Goal: Task Accomplishment & Management: Manage account settings

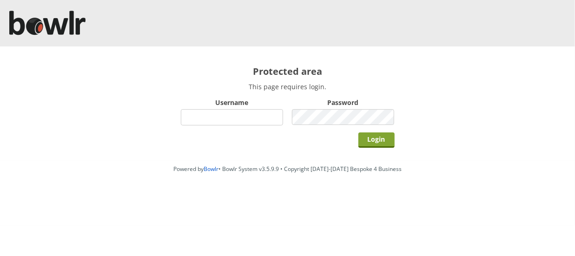
type input "hornseaindoorbowlsclub"
click at [376, 142] on input "Login" at bounding box center [377, 140] width 36 height 15
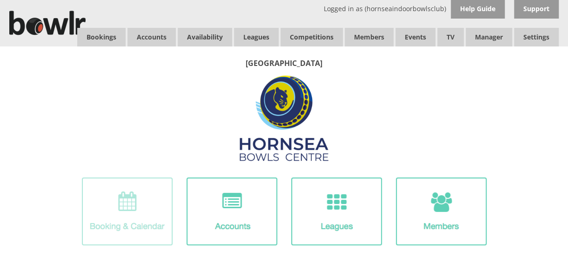
click at [140, 206] on img at bounding box center [127, 212] width 91 height 68
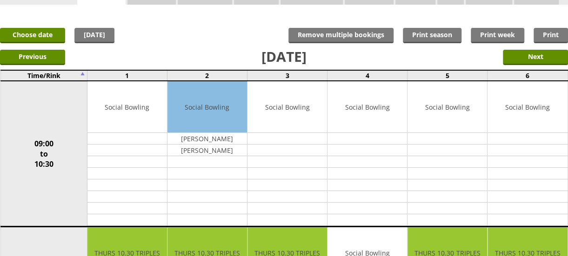
scroll to position [40, 0]
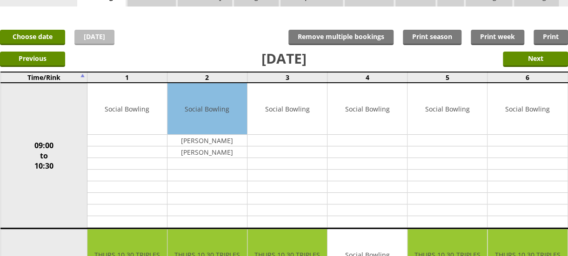
click at [95, 37] on link "[DATE]" at bounding box center [94, 37] width 40 height 15
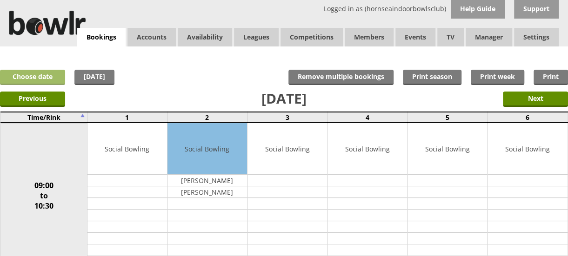
click at [45, 72] on link "Choose date" at bounding box center [32, 77] width 65 height 15
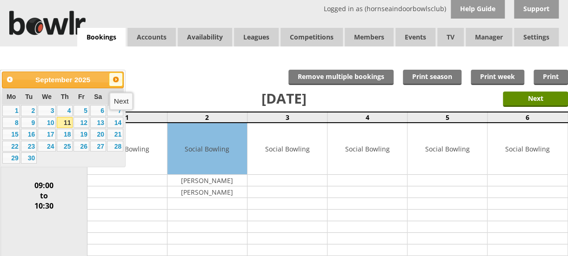
click at [117, 77] on span "Next" at bounding box center [115, 79] width 7 height 7
click at [113, 81] on span "Next" at bounding box center [115, 79] width 7 height 7
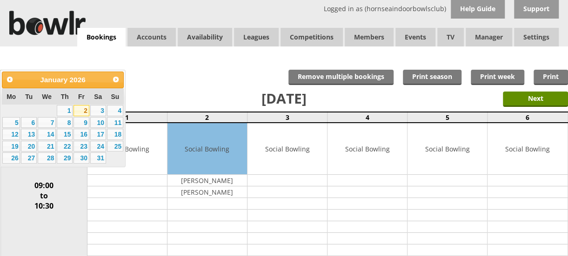
click at [83, 111] on link "2" at bounding box center [81, 110] width 16 height 11
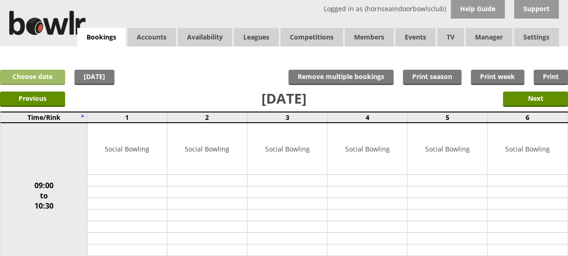
click at [40, 78] on link "Choose date" at bounding box center [32, 77] width 65 height 15
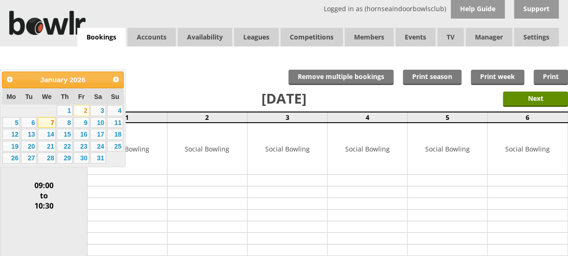
click at [51, 120] on link "7" at bounding box center [47, 122] width 18 height 11
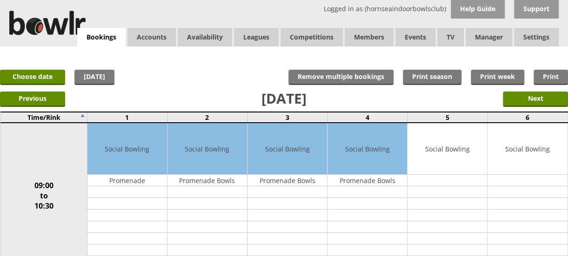
click at [559, 44] on div "Logged in as (hornseaindoorbowlsclub) Help Guide Support Bookings Accounts Rink…" at bounding box center [284, 23] width 568 height 47
click at [50, 72] on link "Choose date" at bounding box center [32, 77] width 65 height 15
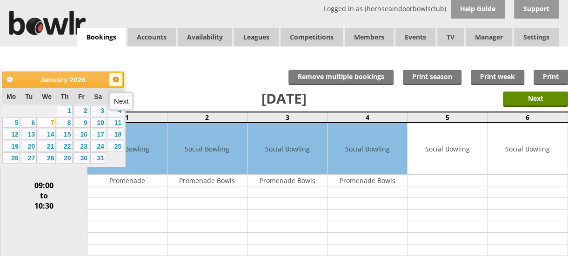
click at [116, 80] on span "Next" at bounding box center [115, 79] width 7 height 7
click at [83, 124] on link "6" at bounding box center [81, 122] width 16 height 11
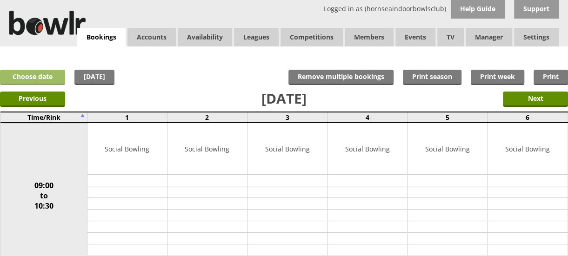
click at [41, 82] on link "Choose date" at bounding box center [32, 77] width 65 height 15
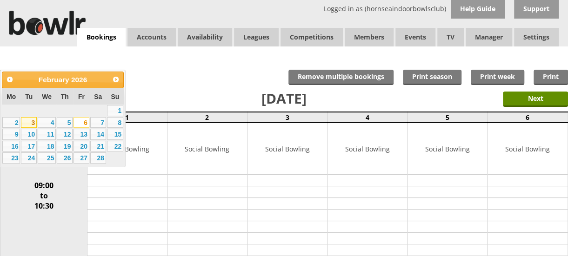
click at [33, 123] on link "3" at bounding box center [29, 122] width 16 height 11
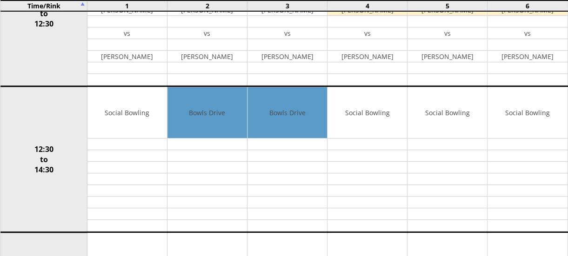
scroll to position [330, 0]
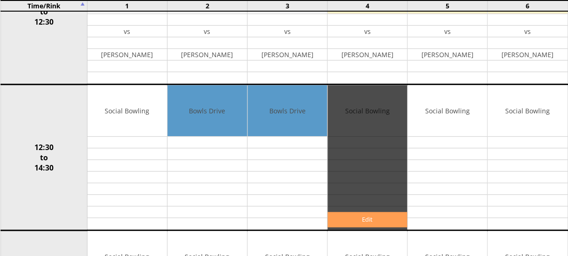
click at [369, 217] on link "Edit" at bounding box center [367, 219] width 80 height 15
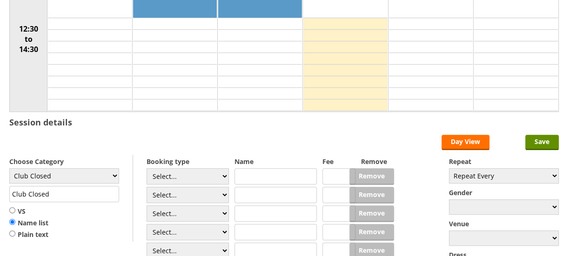
scroll to position [147, 0]
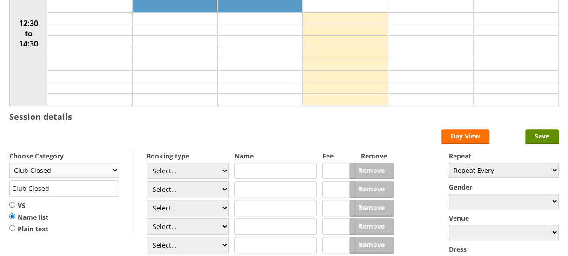
click at [113, 169] on select "Club Closed Singles League Triples League Pairs League Friendly Social Bowling …" at bounding box center [64, 170] width 110 height 15
select select "135"
click at [9, 163] on select "Club Closed Singles League Triples League Pairs League Friendly Social Bowling …" at bounding box center [64, 170] width 110 height 15
type input "Yorkshire/Over 55's"
click at [12, 202] on input "VS" at bounding box center [12, 204] width 6 height 7
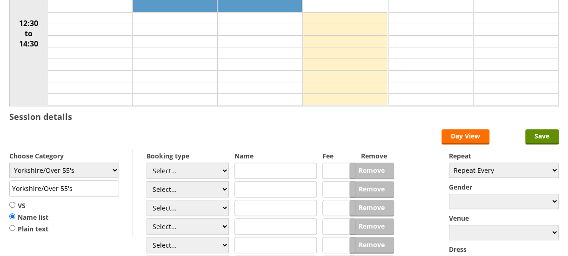
radio input "true"
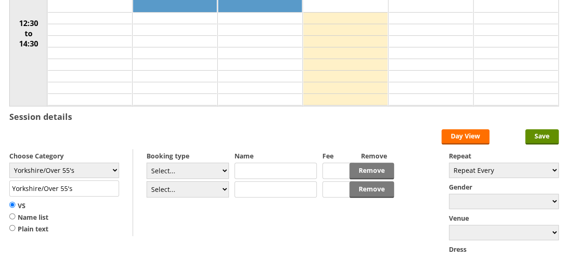
click at [276, 171] on input "text" at bounding box center [275, 171] width 82 height 16
type input "Hornsea Seagulls"
click at [267, 189] on input "text" at bounding box center [275, 189] width 82 height 16
type input "Doncaster"
click at [90, 189] on input "Yorkshire/Over 55's" at bounding box center [64, 188] width 110 height 16
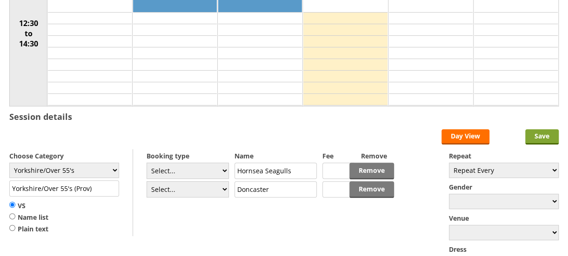
type input "Yorkshire/Over 55's (Prov)"
click at [538, 134] on input "Save" at bounding box center [541, 136] width 33 height 15
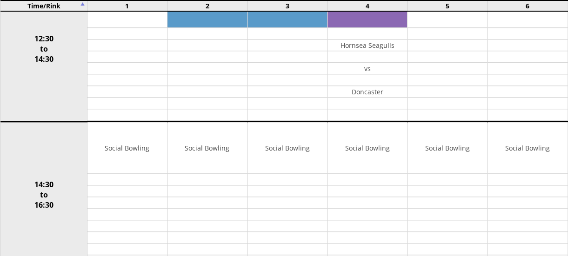
scroll to position [445, 0]
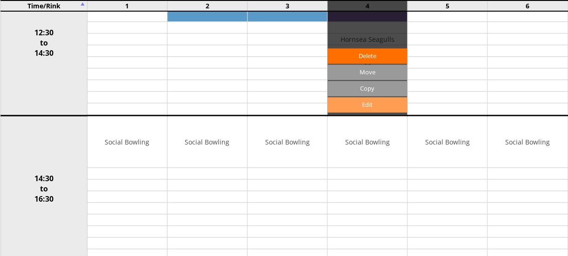
click at [369, 101] on link "Edit" at bounding box center [367, 104] width 80 height 15
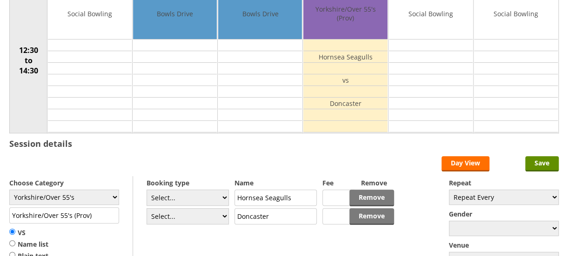
scroll to position [132, 0]
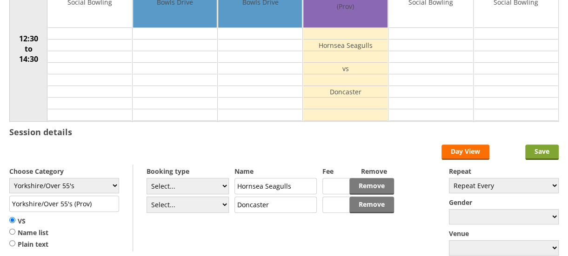
click at [540, 149] on input "Save" at bounding box center [541, 152] width 33 height 15
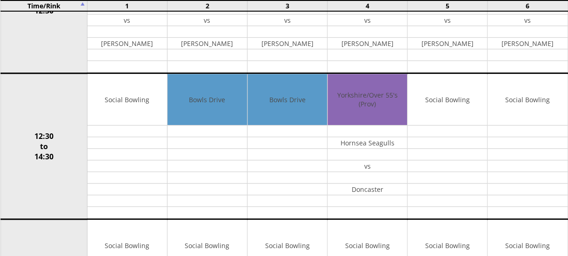
scroll to position [415, 0]
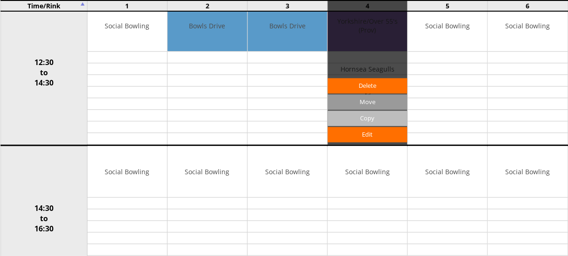
click at [365, 111] on input "Copy" at bounding box center [367, 118] width 80 height 15
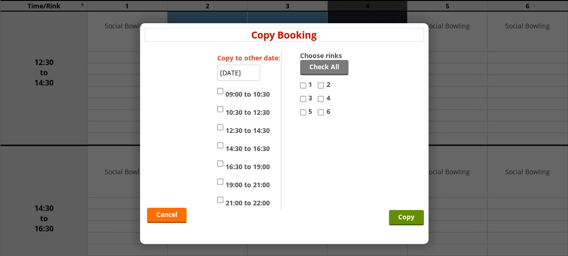
click at [320, 100] on input "4" at bounding box center [321, 98] width 6 height 11
checkbox input "true"
click at [302, 112] on input "5" at bounding box center [303, 112] width 6 height 11
checkbox input "true"
click at [220, 127] on input "12:30 to 14:30" at bounding box center [220, 127] width 6 height 11
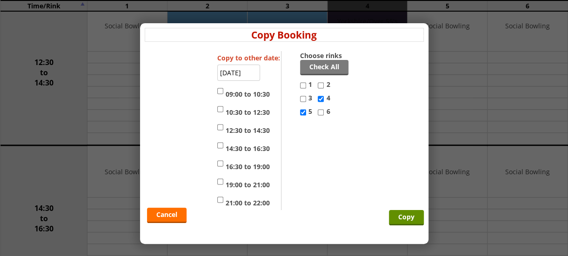
checkbox input "true"
click at [220, 145] on input "14:30 to 16:30" at bounding box center [220, 145] width 6 height 11
checkbox input "true"
click at [410, 214] on input "Copy" at bounding box center [406, 217] width 35 height 15
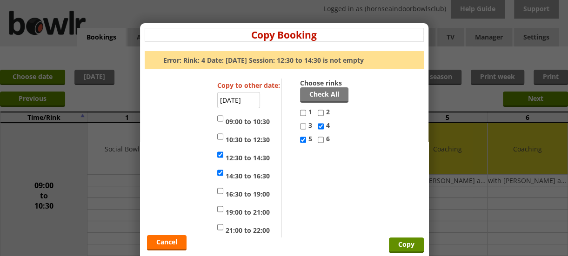
scroll to position [7, 0]
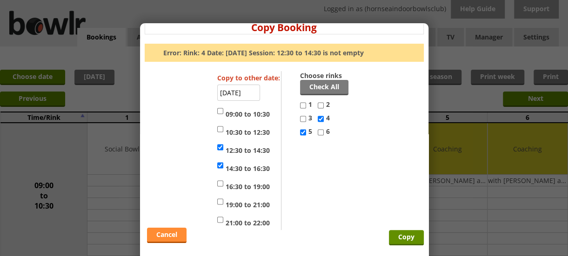
click at [167, 233] on link "Cancel" at bounding box center [167, 235] width 40 height 15
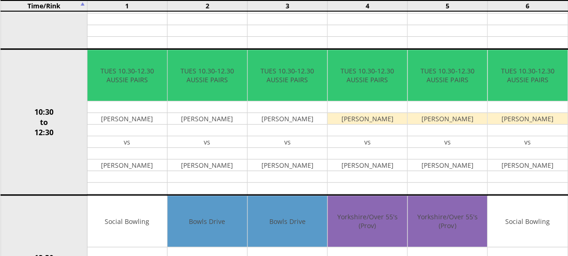
scroll to position [0, 0]
